Goal: Information Seeking & Learning: Learn about a topic

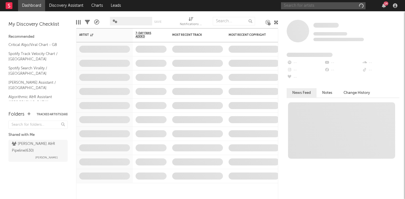
click at [312, 4] on input "text" at bounding box center [323, 5] width 85 height 7
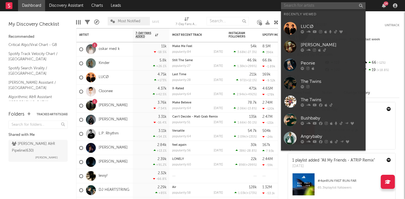
click at [293, 5] on input "text" at bounding box center [323, 5] width 85 height 7
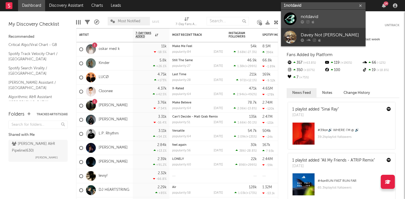
type input "1notdavid"
click at [325, 16] on div "notdavid" at bounding box center [332, 17] width 62 height 7
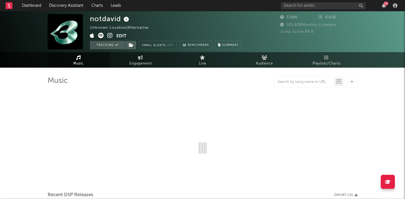
select select "1w"
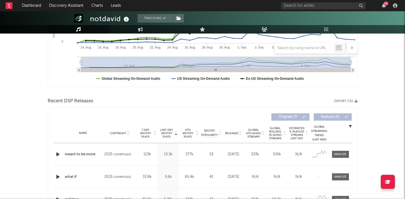
scroll to position [178, 0]
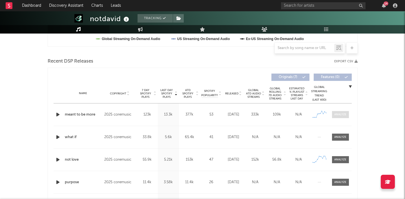
click at [341, 114] on div at bounding box center [340, 115] width 12 height 4
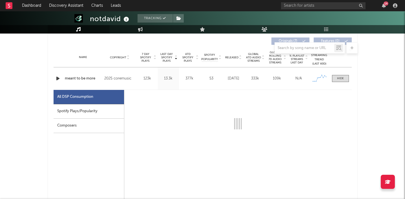
scroll to position [215, 0]
select select "1w"
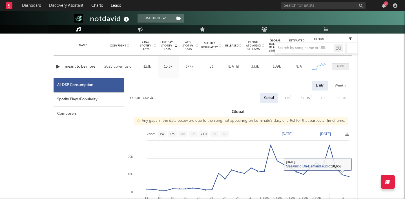
scroll to position [221, 0]
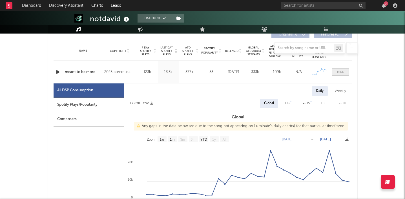
click at [340, 72] on div at bounding box center [340, 72] width 7 height 4
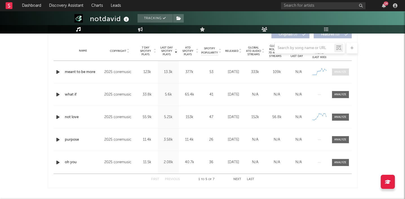
scroll to position [0, 0]
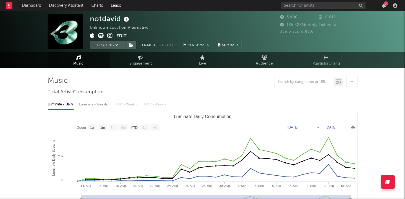
click at [120, 35] on button "Edit" at bounding box center [121, 36] width 10 height 7
click at [84, 82] on div "× Update Accounts Add, remove, or edit links to accounts, then click 'Update' a…" at bounding box center [202, 99] width 405 height 199
click at [109, 35] on icon at bounding box center [109, 36] width 5 height 6
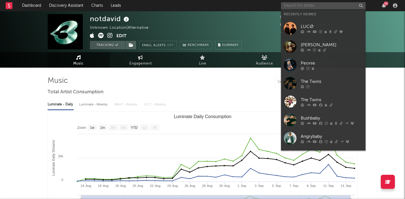
click at [296, 8] on input "text" at bounding box center [323, 5] width 85 height 7
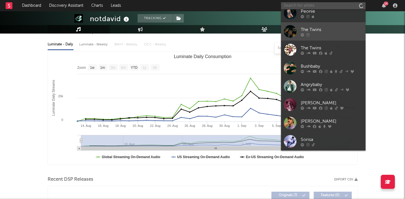
scroll to position [80, 0]
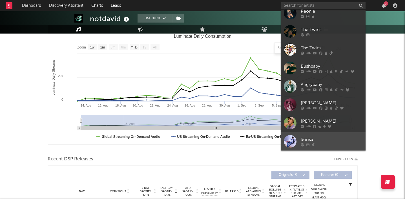
click at [320, 145] on div at bounding box center [332, 144] width 62 height 3
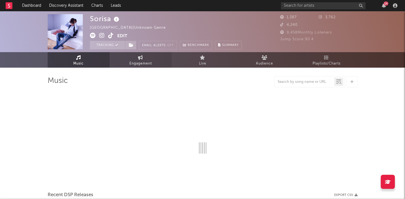
select select "1w"
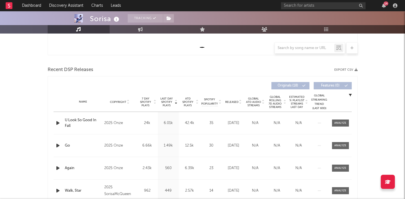
scroll to position [174, 0]
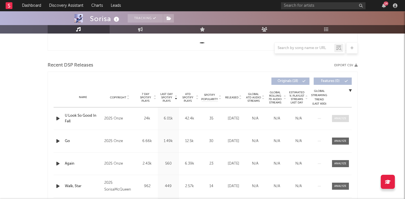
click at [337, 118] on div at bounding box center [340, 118] width 12 height 4
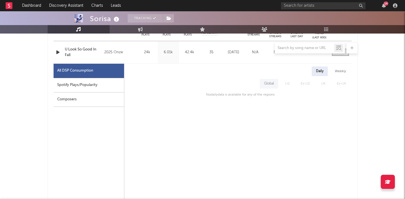
scroll to position [241, 0]
click at [99, 89] on div "Spotify Plays/Popularity" at bounding box center [89, 85] width 71 height 14
select select "1w"
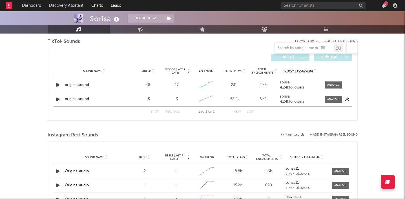
scroll to position [0, 0]
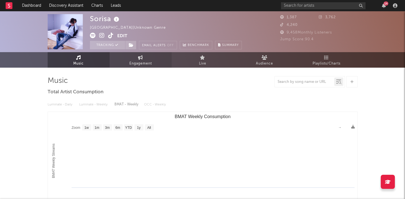
click at [137, 59] on link "Engagement" at bounding box center [141, 60] width 62 height 16
select select "1w"
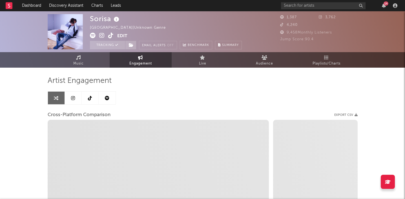
select select "1m"
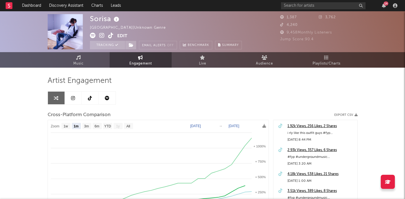
click at [113, 35] on icon at bounding box center [110, 36] width 5 height 6
click at [317, 8] on input "text" at bounding box center [323, 5] width 85 height 7
click at [322, 6] on input "text" at bounding box center [323, 5] width 85 height 7
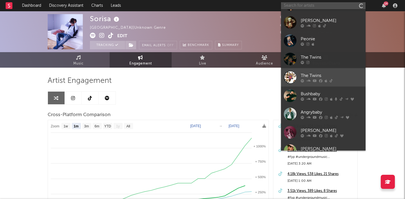
scroll to position [52, 0]
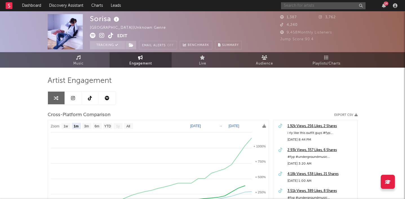
click at [301, 8] on input "text" at bounding box center [323, 5] width 85 height 7
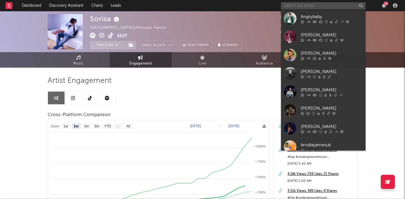
scroll to position [171, 0]
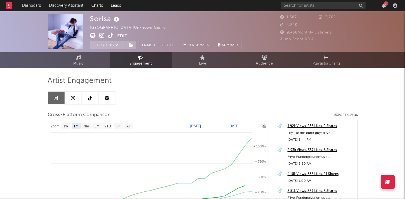
click at [252, 89] on div "Artist Engagement Cross-Platform Comparison Export CSV Zoom 1w 1m 3m 6m YTD 1y …" at bounding box center [203, 172] width 310 height 192
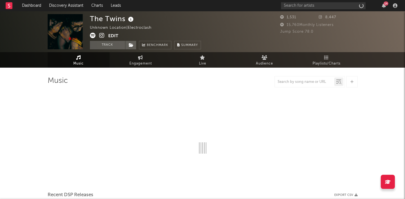
select select "1w"
